Goal: Information Seeking & Learning: Learn about a topic

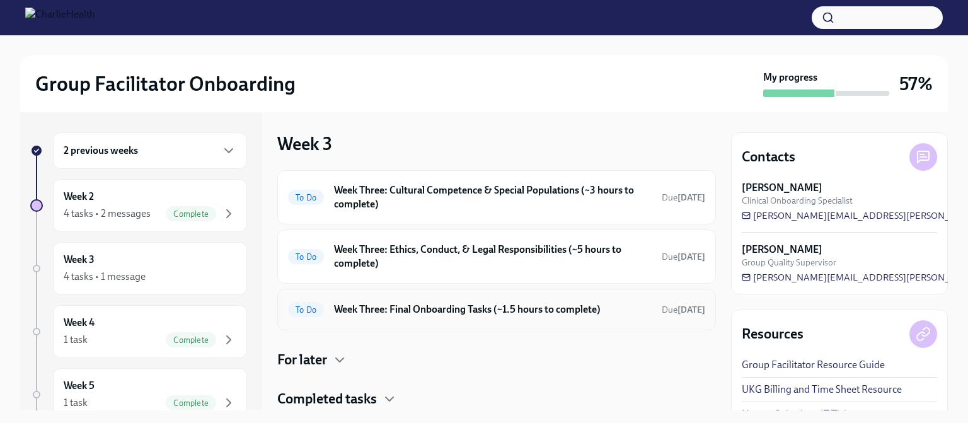
scroll to position [37, 0]
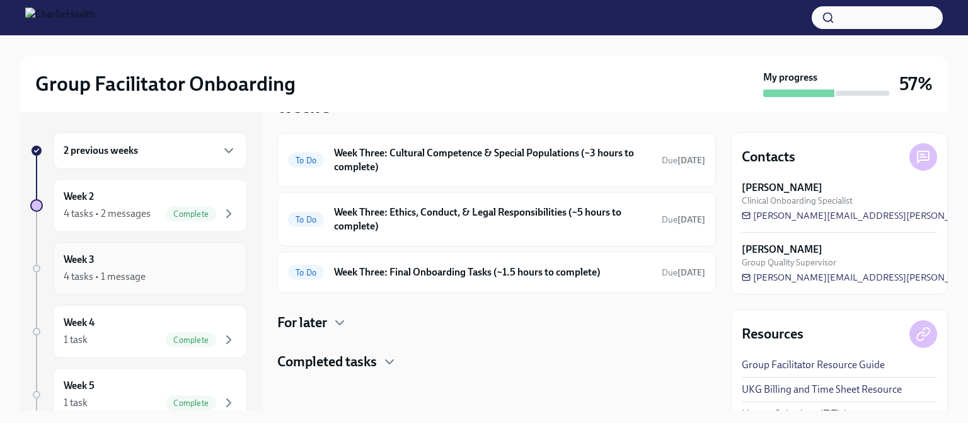
click at [137, 274] on div "4 tasks • 1 message" at bounding box center [105, 277] width 82 height 14
click at [98, 270] on div "4 tasks • 1 message" at bounding box center [105, 277] width 82 height 14
click at [421, 160] on h6 "Week Three: Cultural Competence & Special Populations (~3 hours to complete)" at bounding box center [493, 160] width 318 height 28
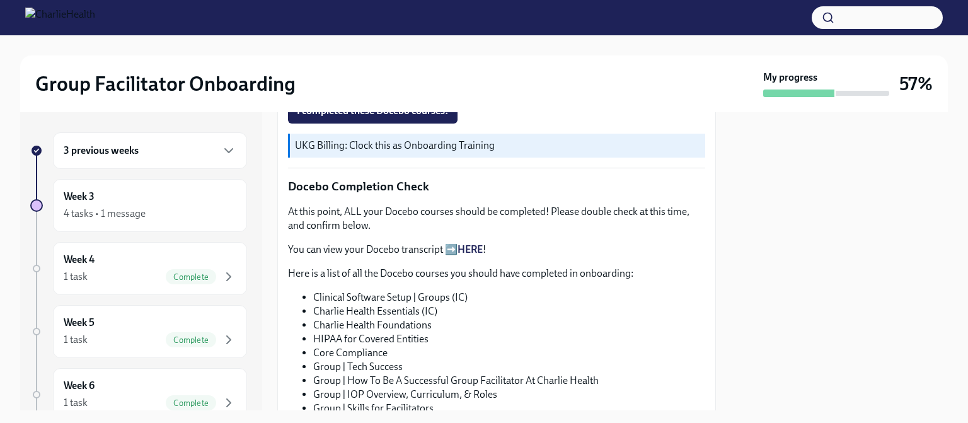
scroll to position [574, 0]
click at [106, 195] on div "Week 3 4 tasks • 1 message" at bounding box center [150, 206] width 173 height 32
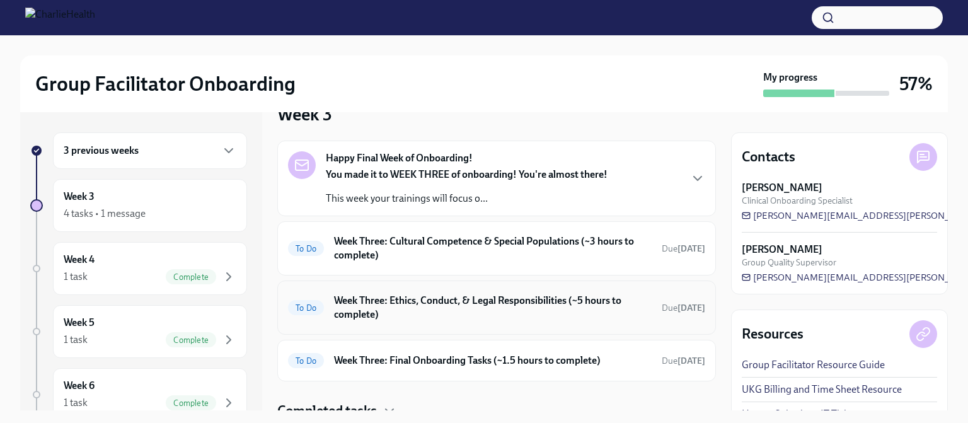
scroll to position [30, 0]
click at [405, 247] on h6 "Week Three: Cultural Competence & Special Populations (~3 hours to complete)" at bounding box center [493, 248] width 318 height 28
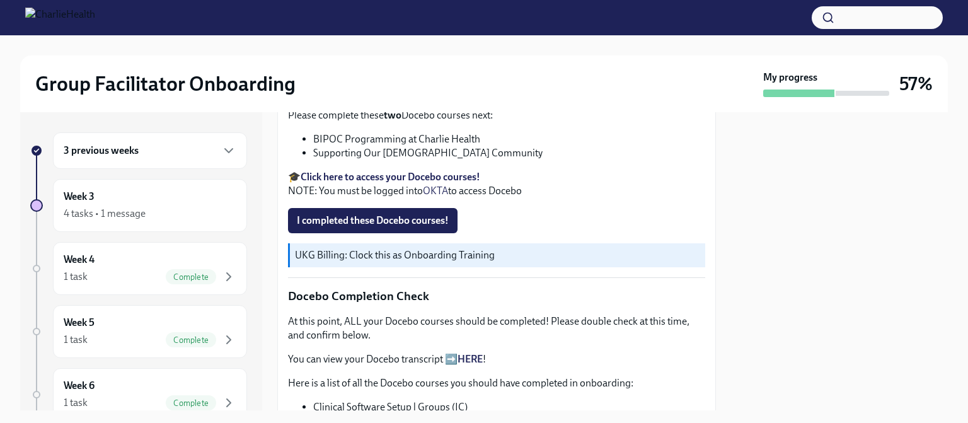
scroll to position [468, 0]
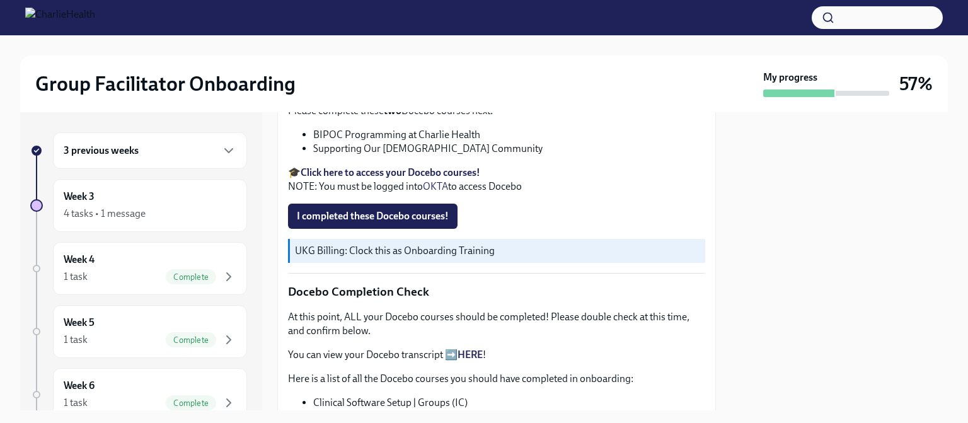
click at [407, 166] on strong "Click here to access your Docebo courses!" at bounding box center [391, 172] width 180 height 12
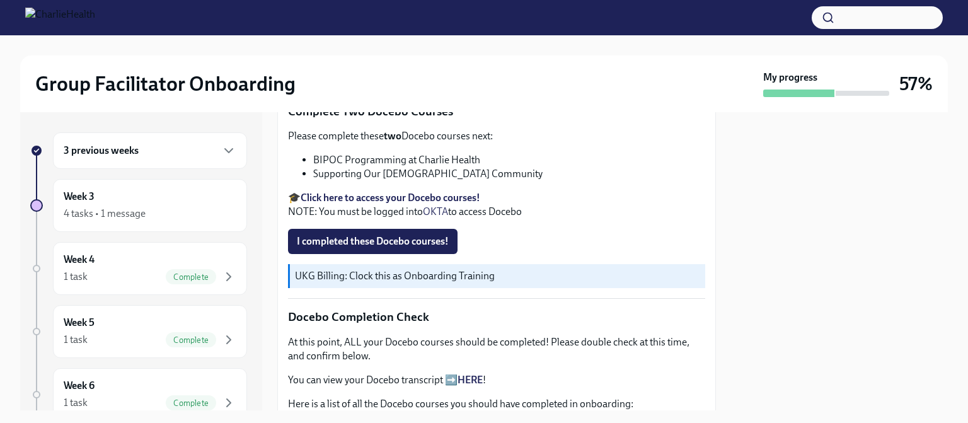
scroll to position [441, 0]
click at [401, 193] on strong "Click here to access your Docebo courses!" at bounding box center [391, 199] width 180 height 12
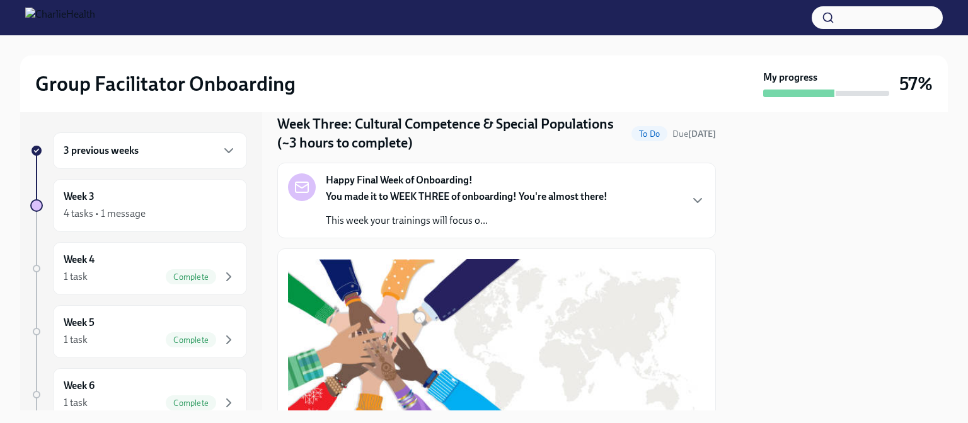
scroll to position [0, 0]
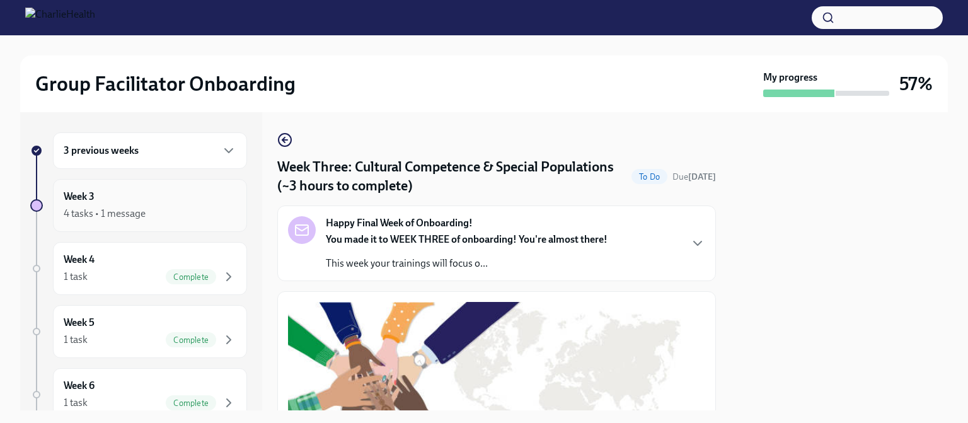
click at [176, 210] on div "4 tasks • 1 message" at bounding box center [150, 213] width 173 height 15
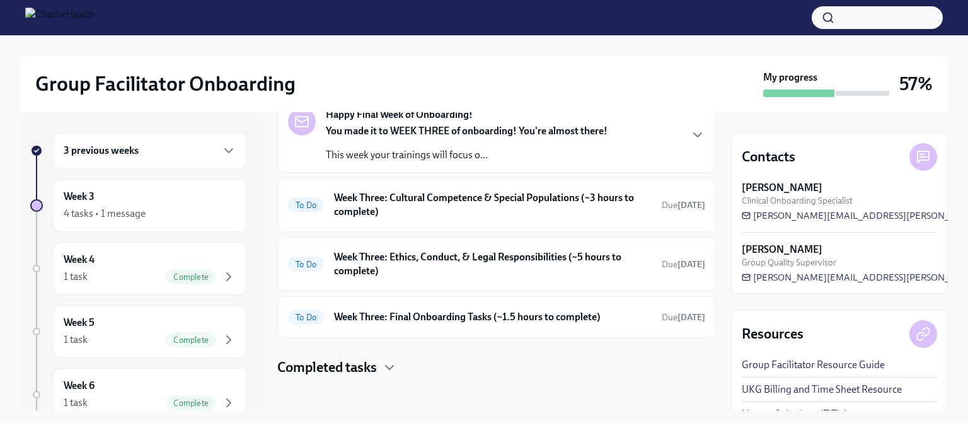
scroll to position [79, 0]
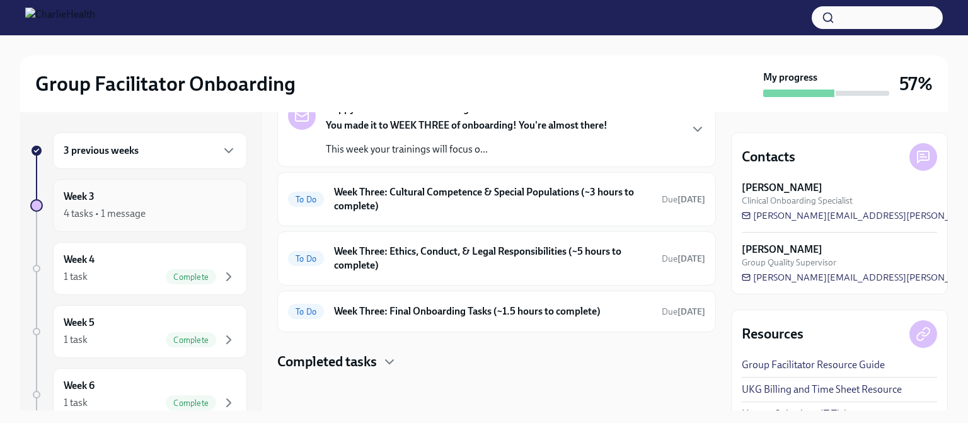
click at [137, 204] on div "Week 3 4 tasks • 1 message" at bounding box center [150, 206] width 173 height 32
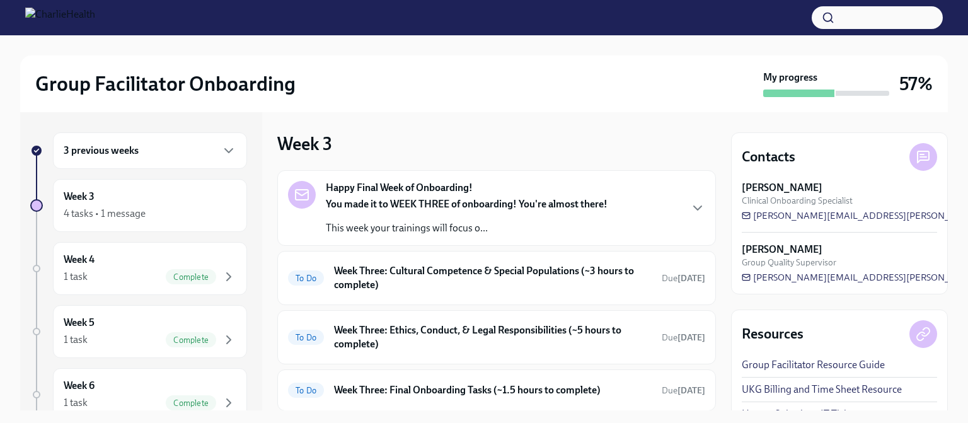
scroll to position [0, 0]
click at [405, 275] on h6 "Week Three: Cultural Competence & Special Populations (~3 hours to complete)" at bounding box center [493, 278] width 318 height 28
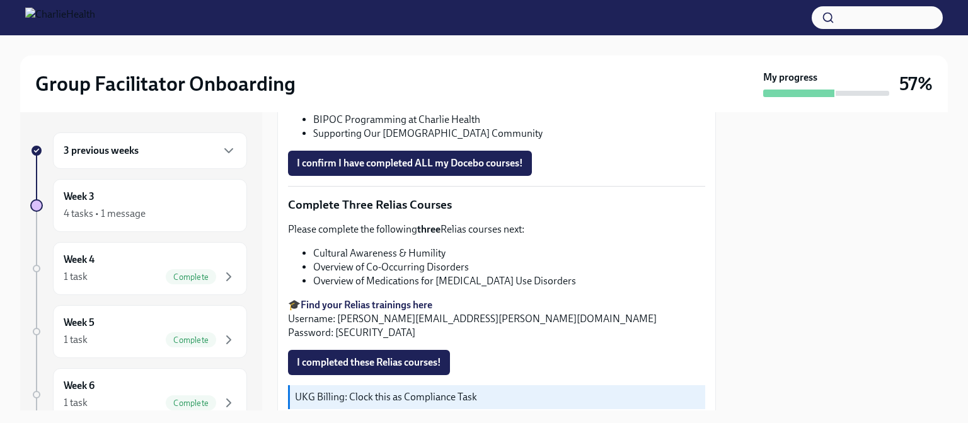
scroll to position [918, 0]
click at [364, 298] on strong "Find your Relias trainings here" at bounding box center [367, 304] width 132 height 12
